Goal: Task Accomplishment & Management: Use online tool/utility

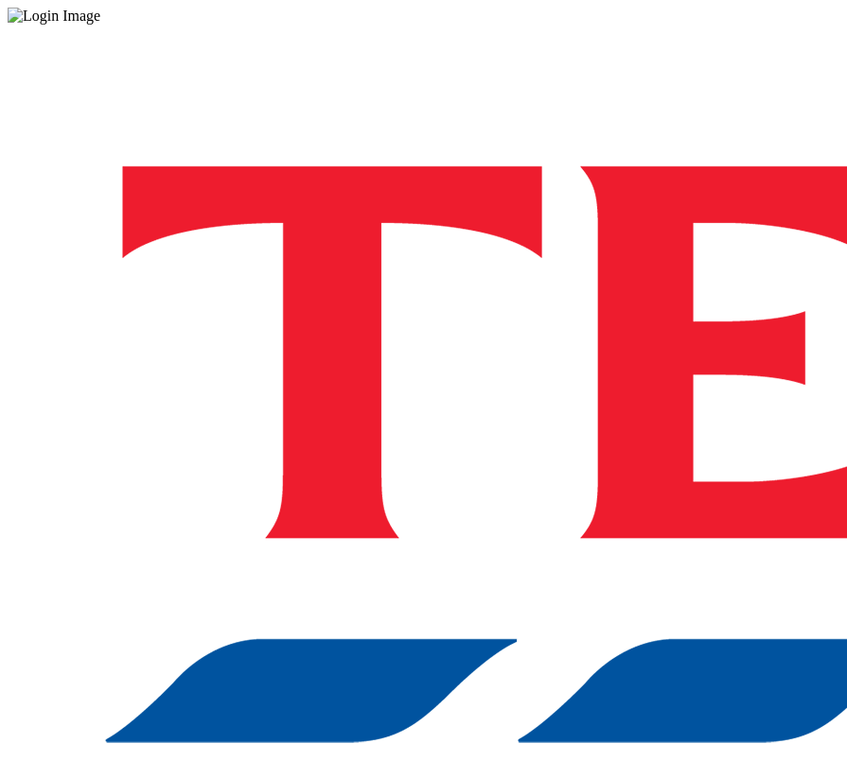
click at [639, 212] on div "Log in to the Spectra’s dashboard using [PERSON_NAME]’s credentials. If you don…" at bounding box center [423, 495] width 831 height 940
click at [726, 211] on div "Log in to the Spectra’s dashboard using [PERSON_NAME]’s credentials. If you don…" at bounding box center [423, 495] width 831 height 940
